Goal: Information Seeking & Learning: Learn about a topic

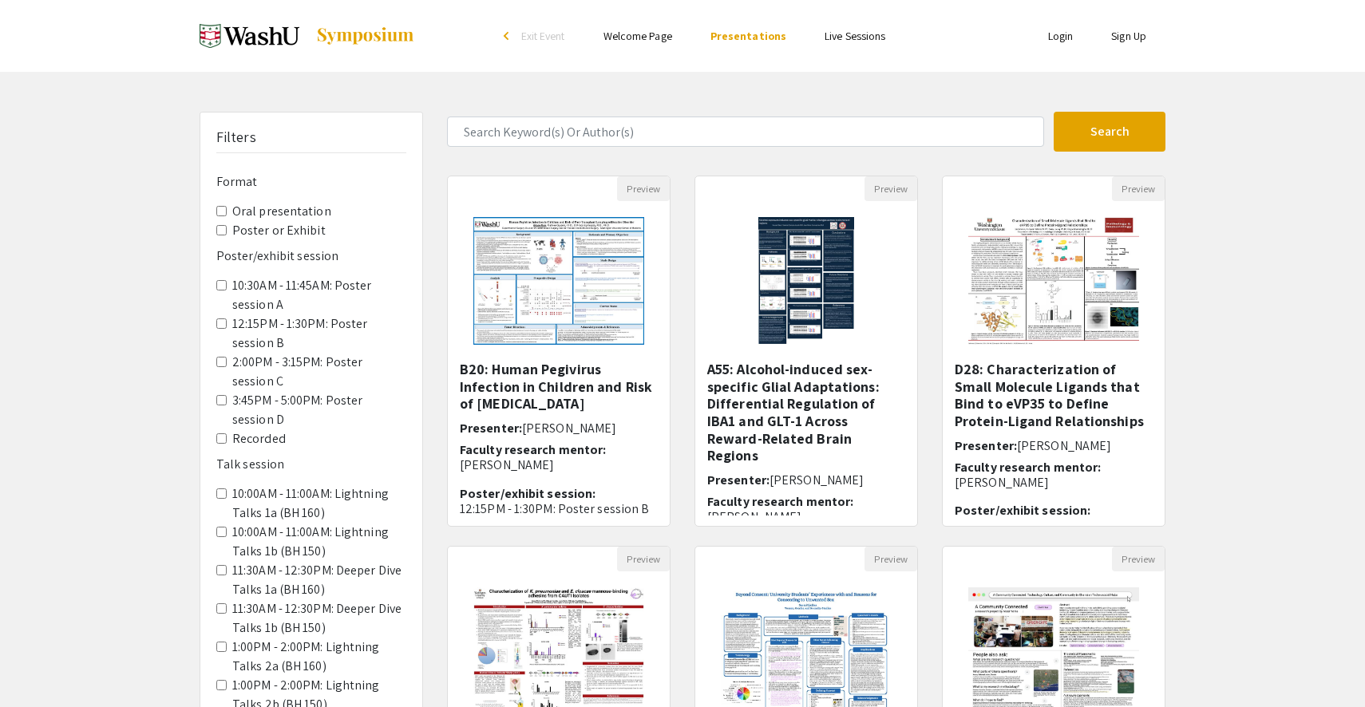
click at [263, 230] on label "Poster or Exhibit" at bounding box center [278, 230] width 93 height 19
click at [227, 230] on Exhibit "Poster or Exhibit" at bounding box center [221, 230] width 10 height 10
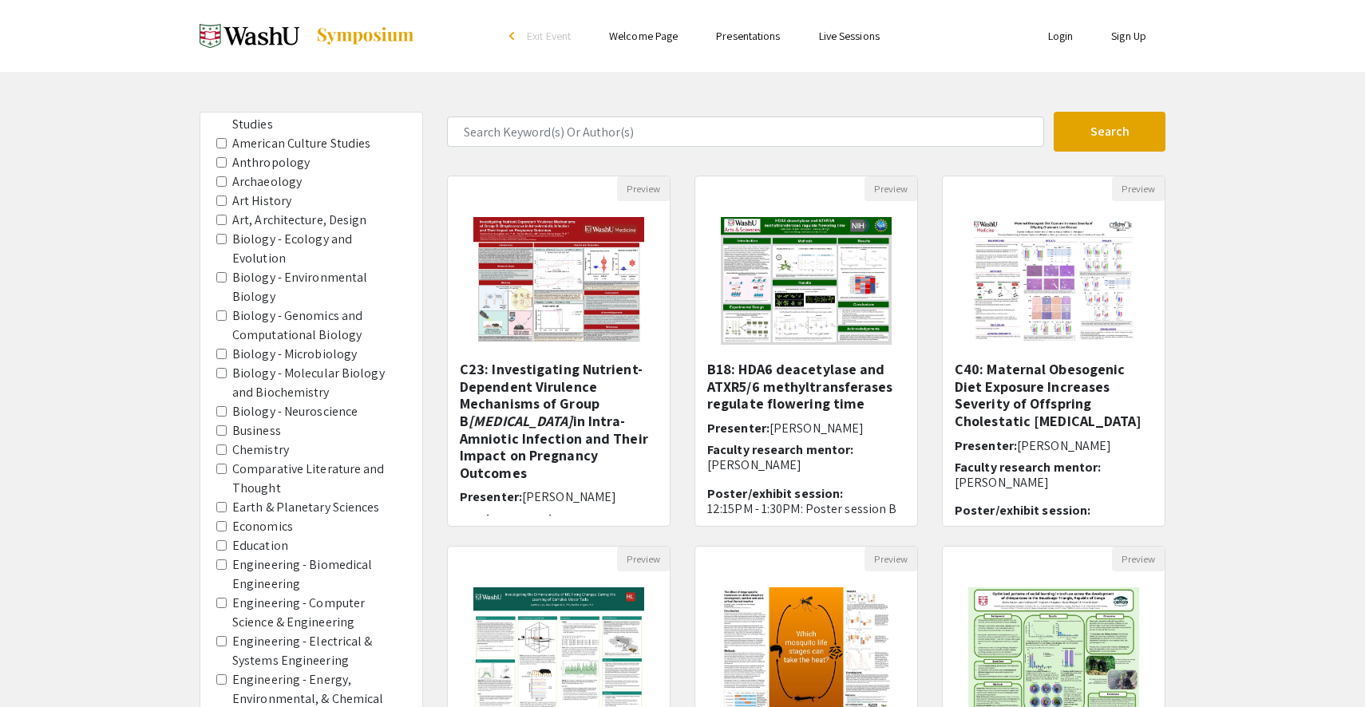
scroll to position [822, 0]
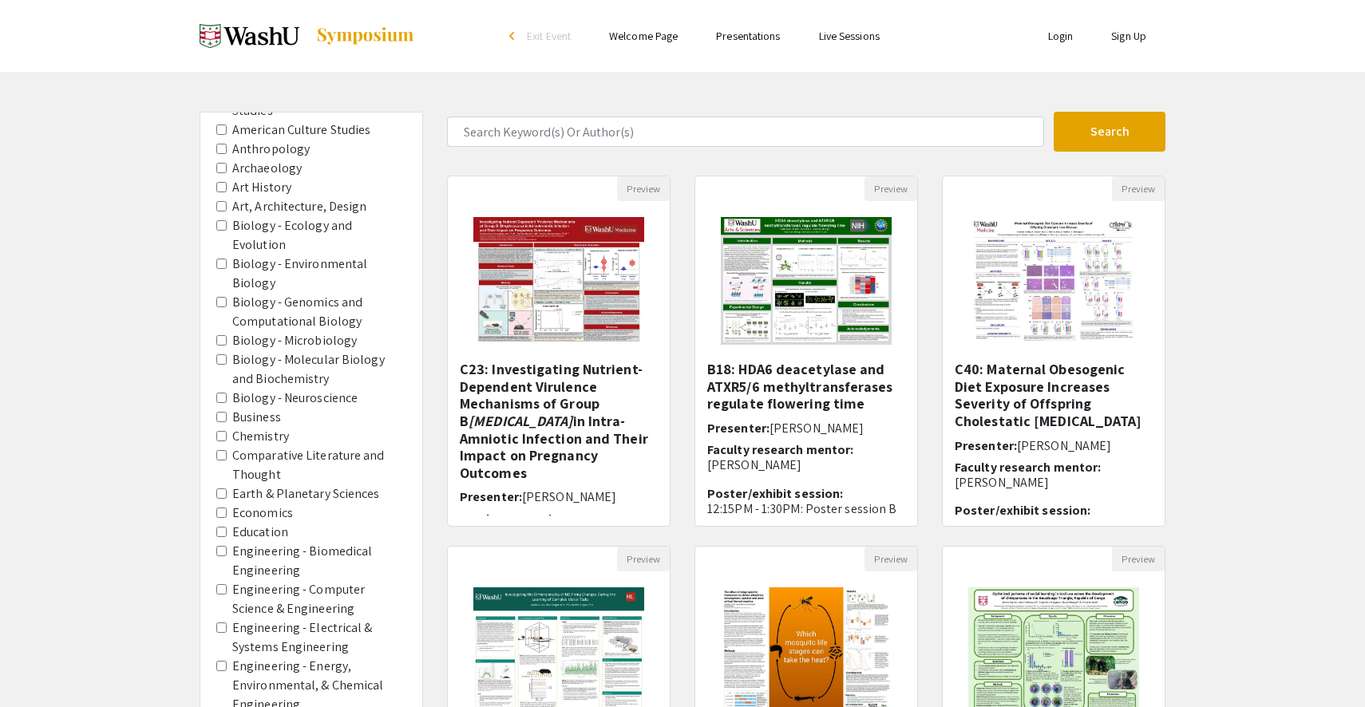
click at [222, 354] on Biochemistry "Biology - Molecular Biology and Biochemistry" at bounding box center [221, 359] width 10 height 10
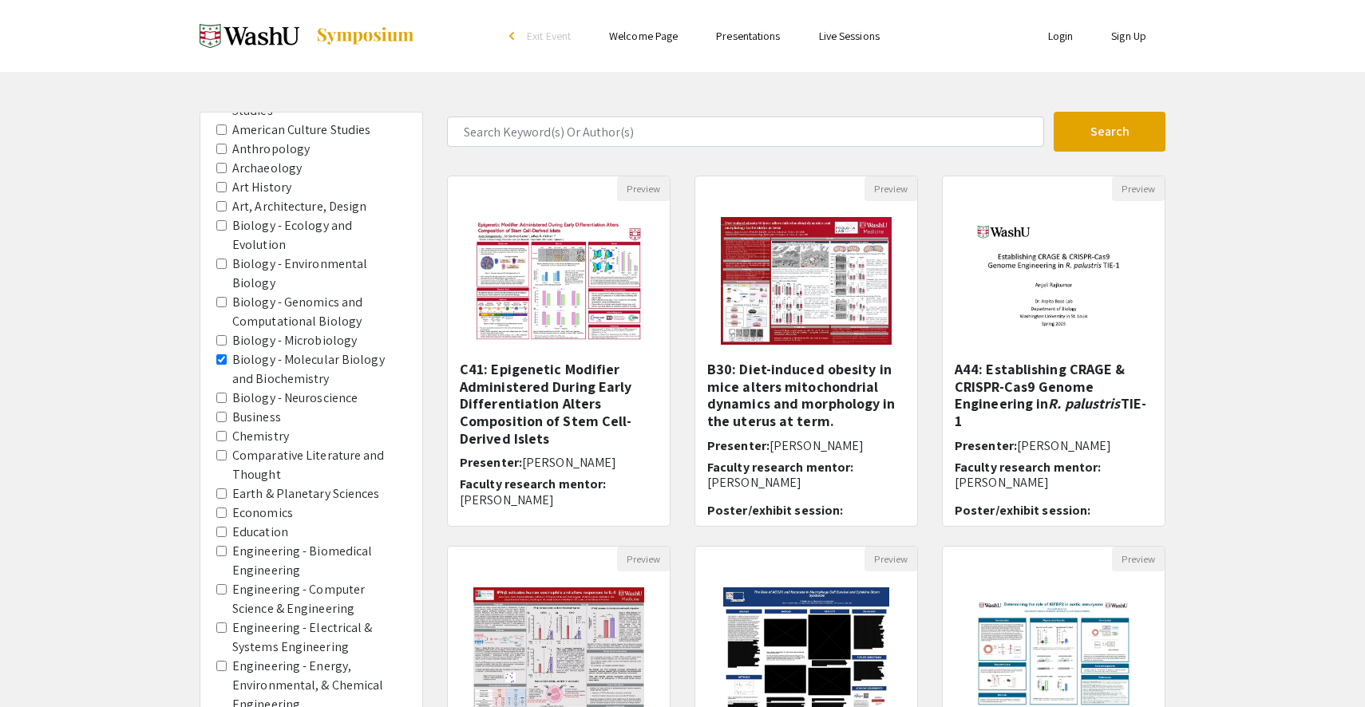
click at [225, 393] on Neuroscience "Biology - Neuroscience" at bounding box center [221, 398] width 10 height 10
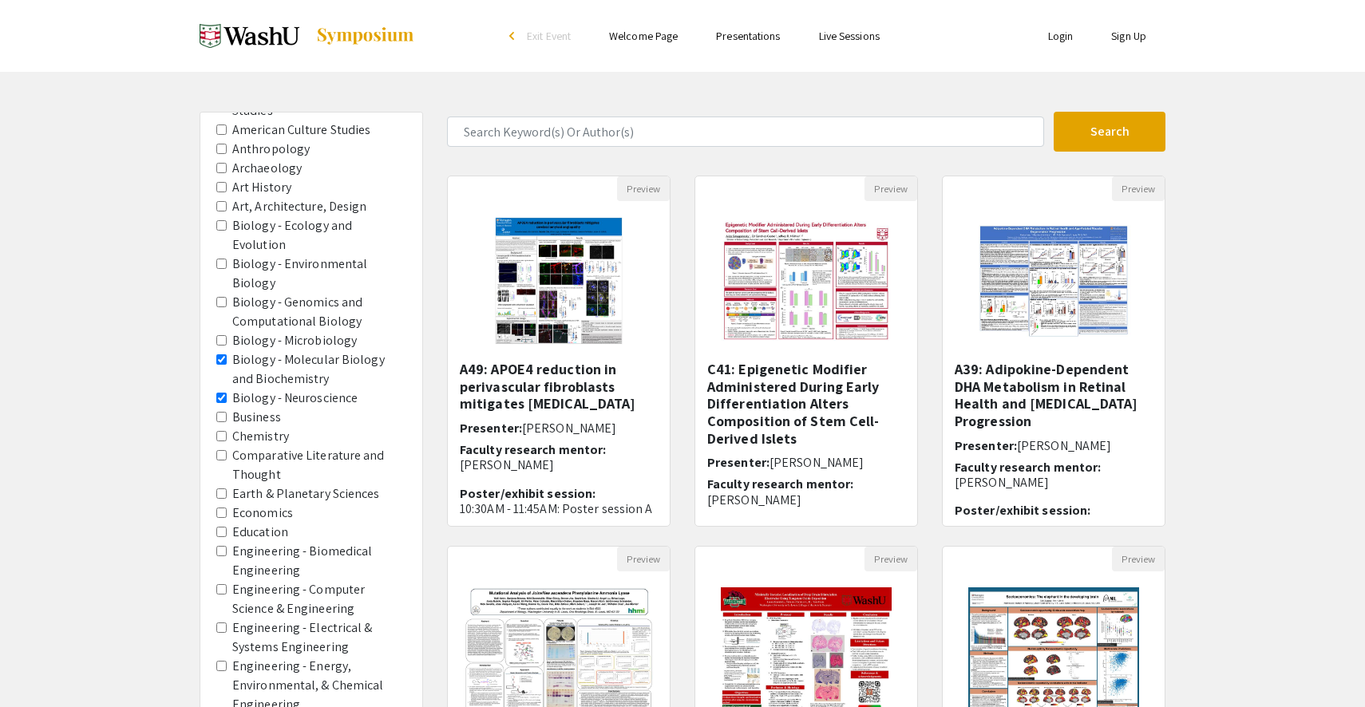
click at [221, 335] on Microbiology "Biology - Microbiology" at bounding box center [221, 340] width 10 height 10
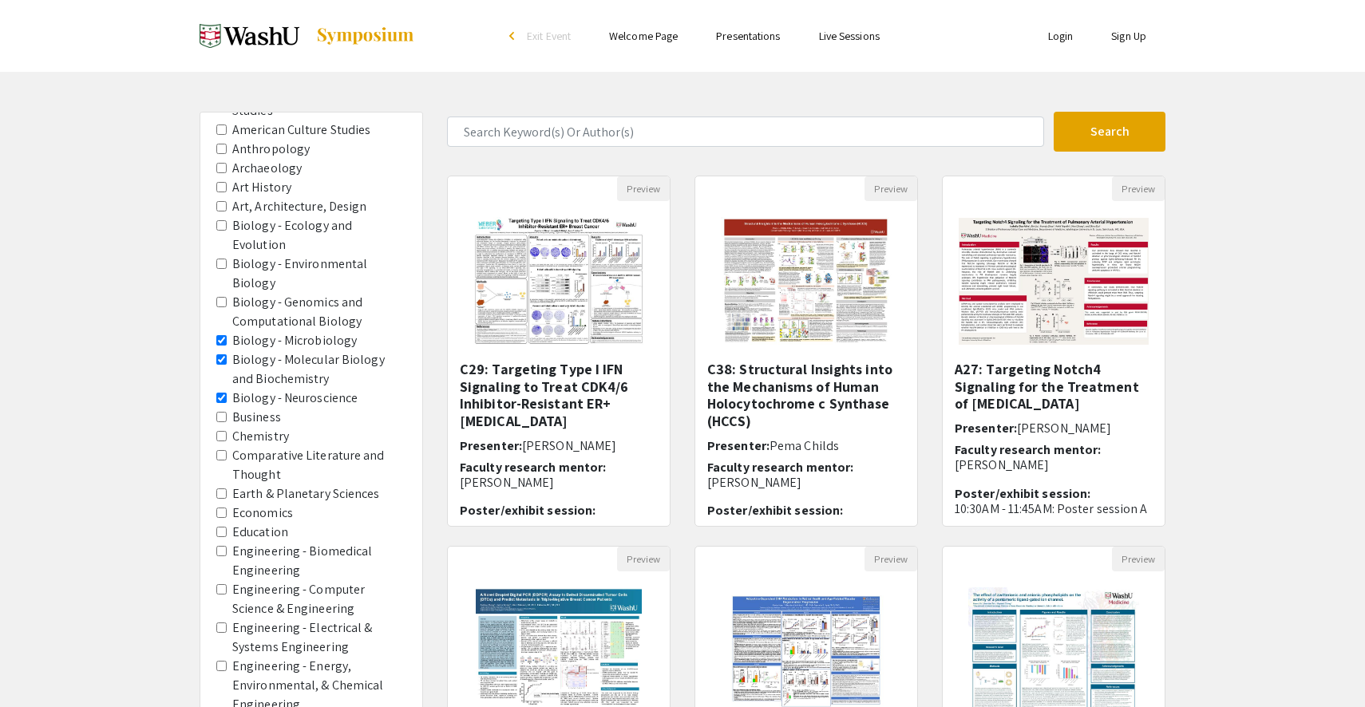
click at [217, 297] on Biology "Biology - Genomics and Computational Biology" at bounding box center [221, 302] width 10 height 10
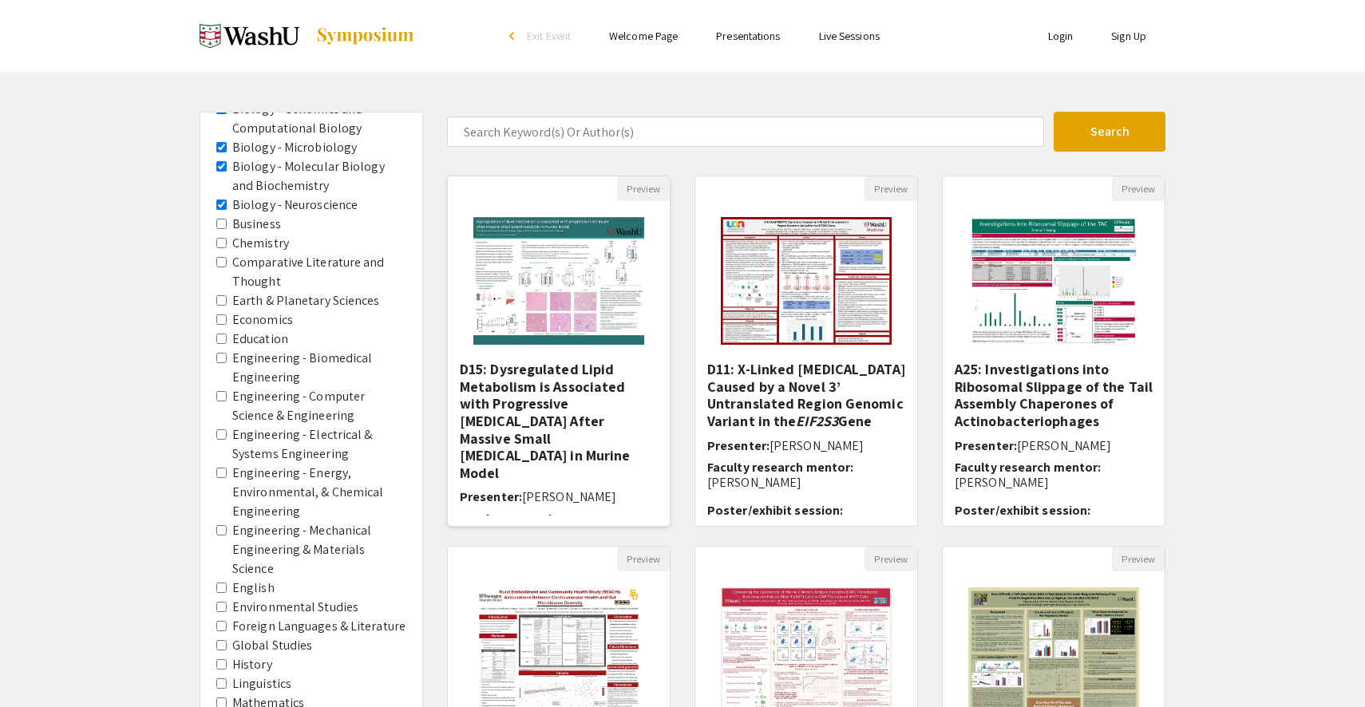
scroll to position [72, 0]
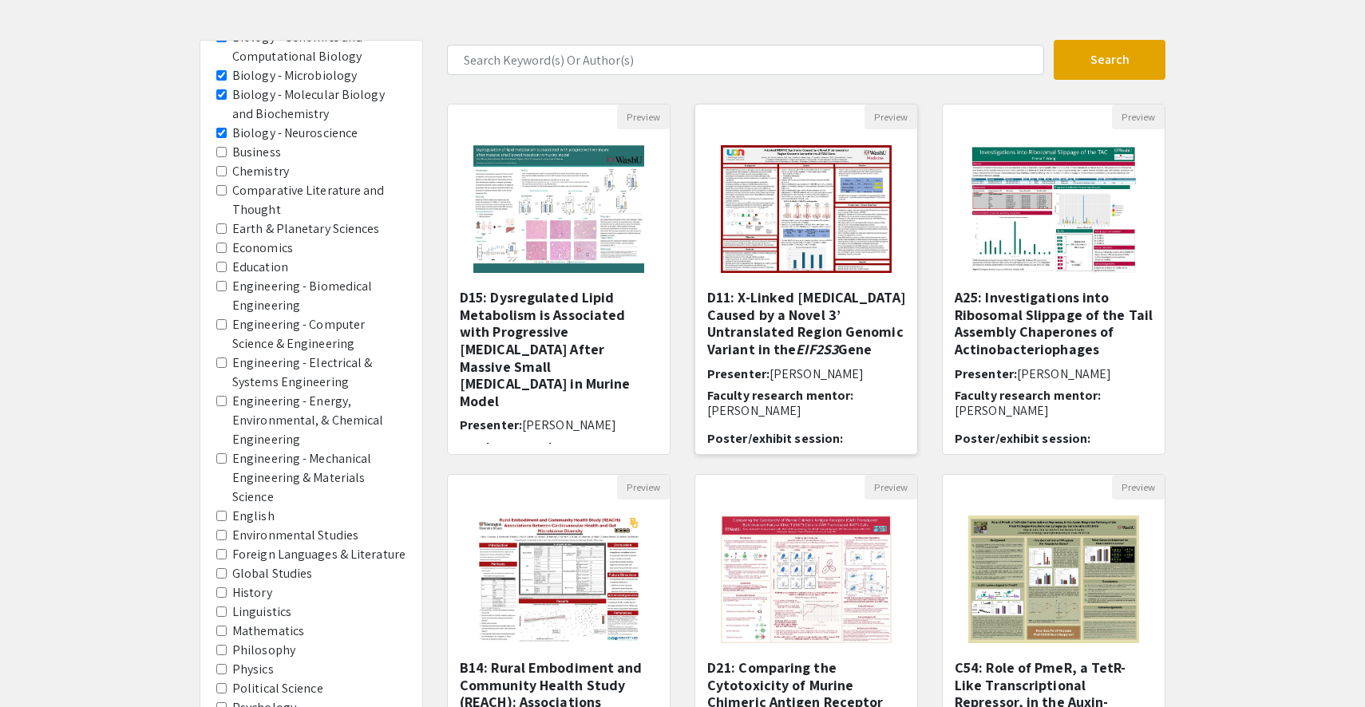
click at [782, 299] on h5 "D11: X-Linked [MEDICAL_DATA] Caused by a Novel 3’ Untranslated Region Genomic V…" at bounding box center [806, 323] width 198 height 69
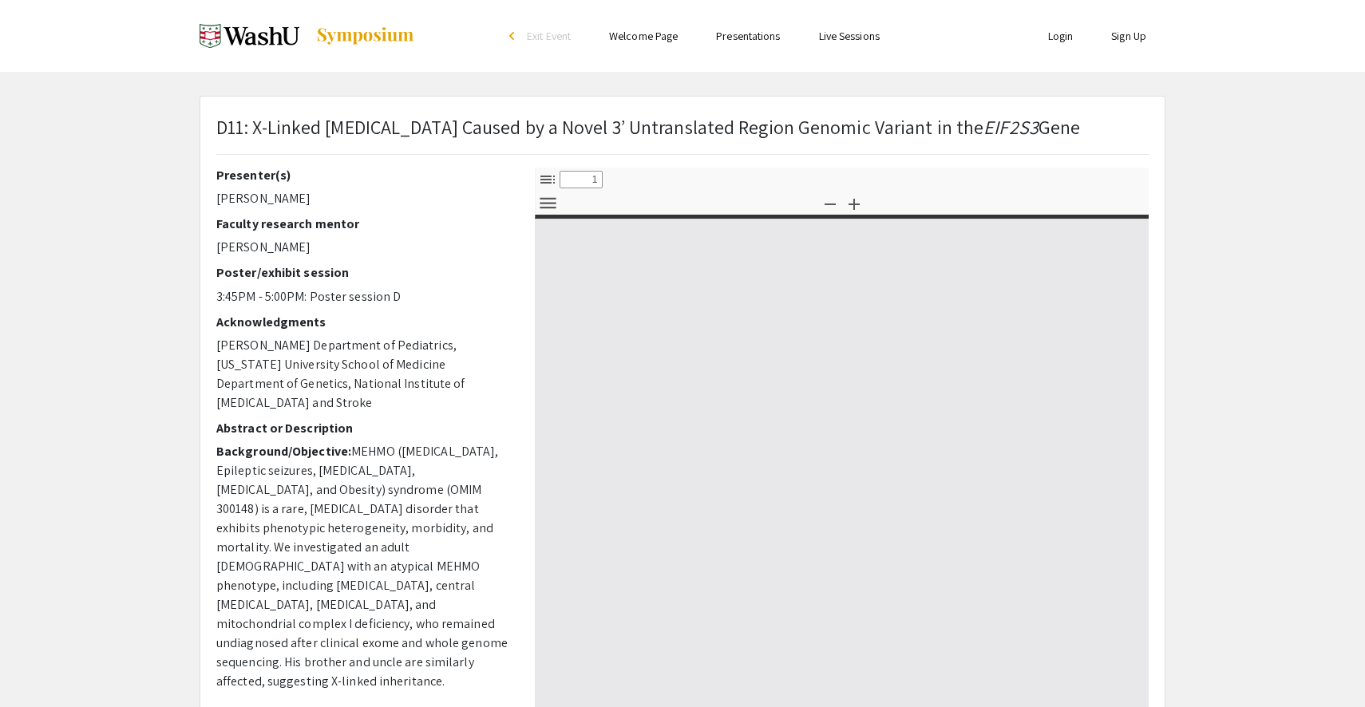
select select "custom"
type input "0"
select select "custom"
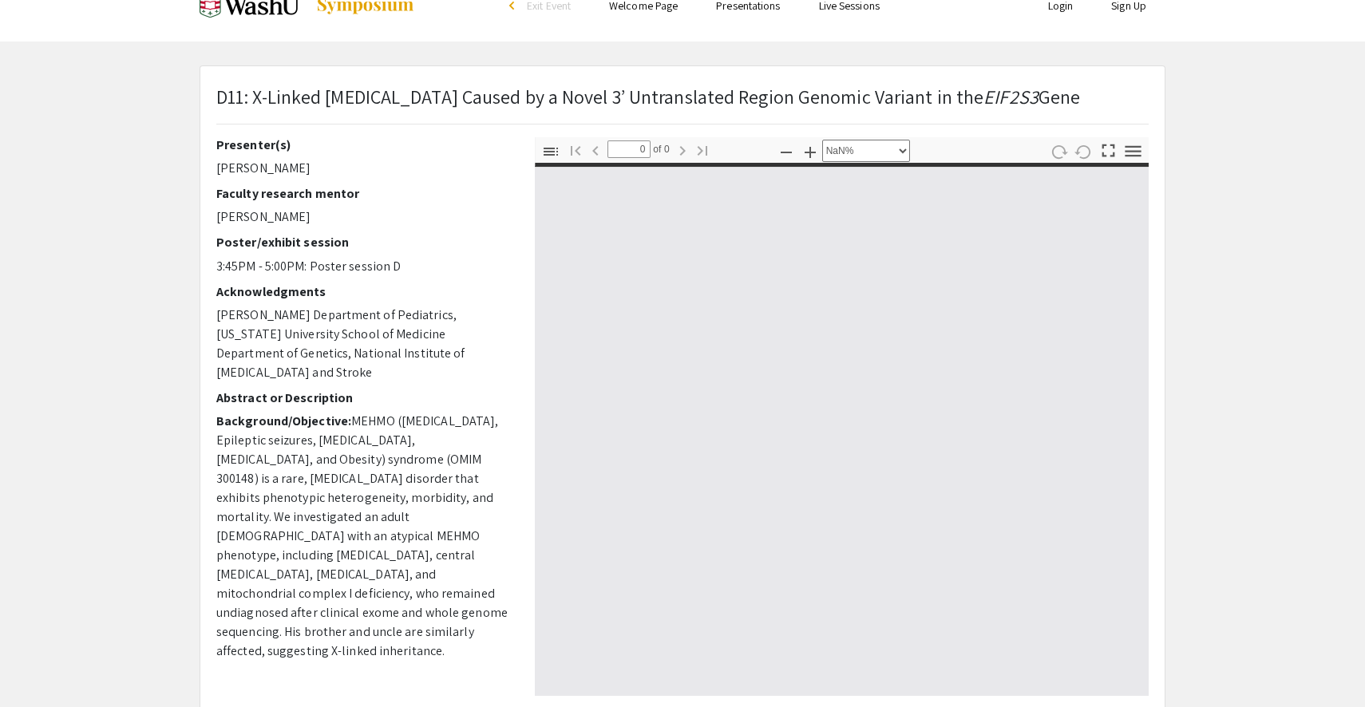
type input "1"
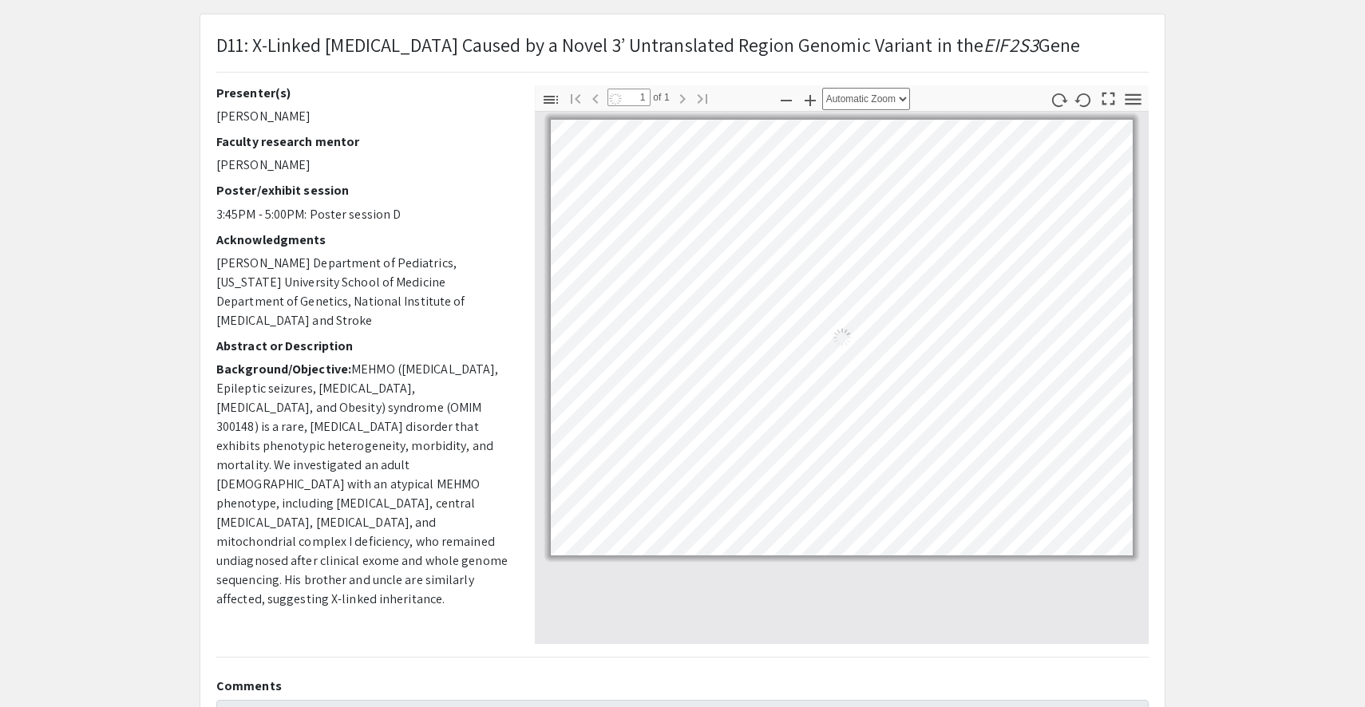
select select "auto"
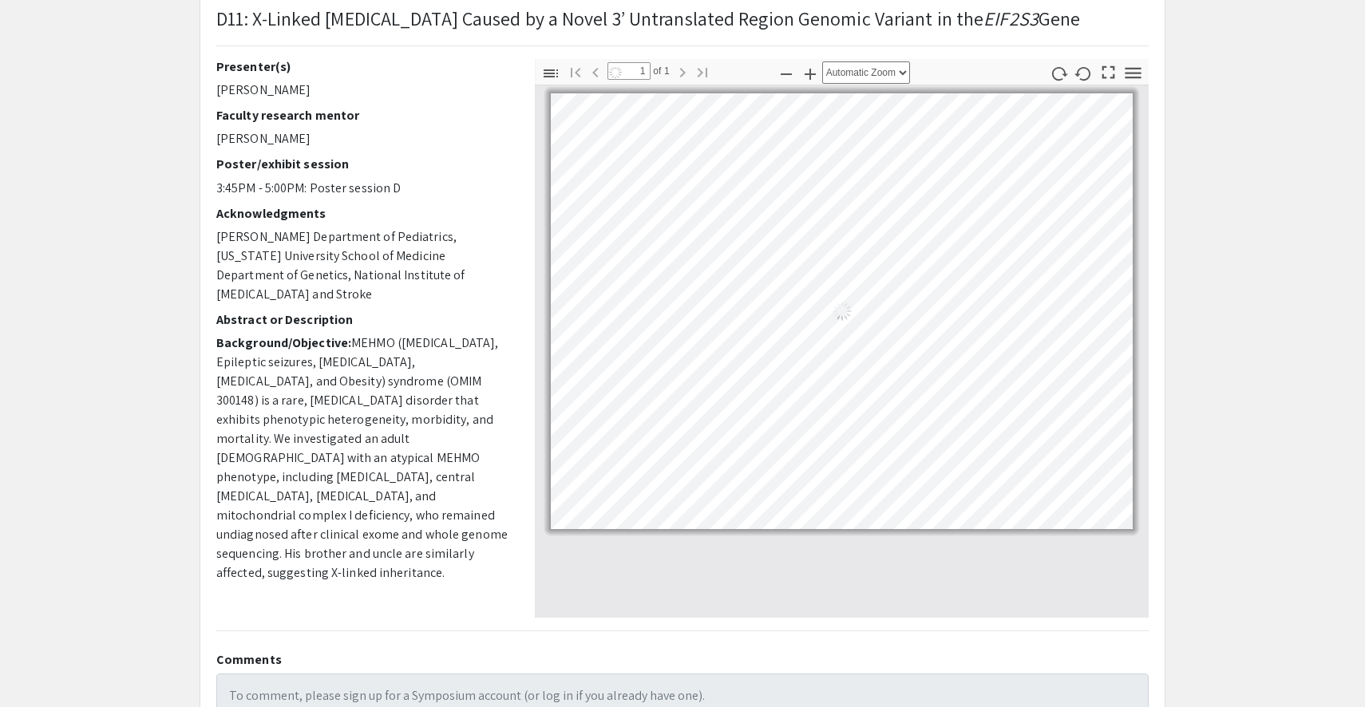
scroll to position [129, 0]
